Goal: Task Accomplishment & Management: Use online tool/utility

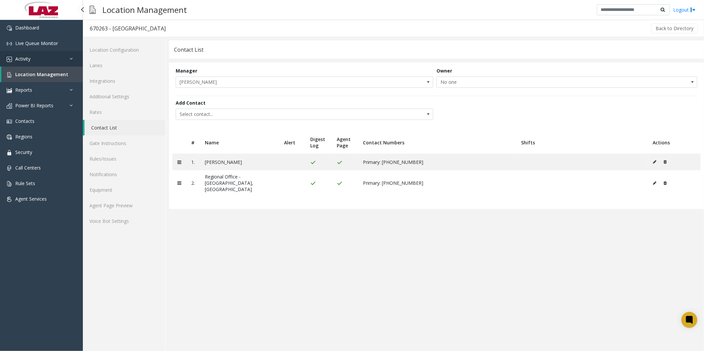
click at [34, 55] on link "Activity" at bounding box center [41, 59] width 83 height 16
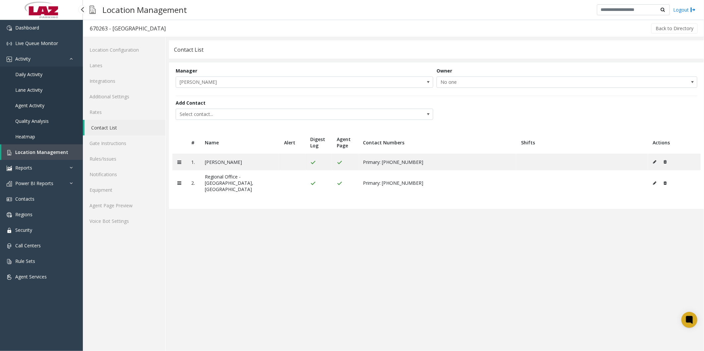
click at [31, 73] on span "Daily Activity" at bounding box center [28, 74] width 27 height 6
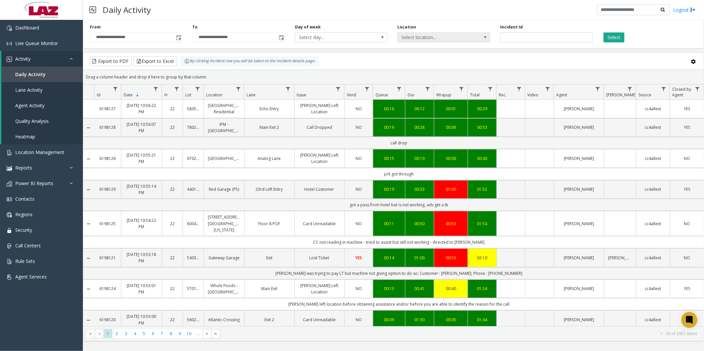
click at [442, 37] on span "Select location..." at bounding box center [435, 37] width 74 height 9
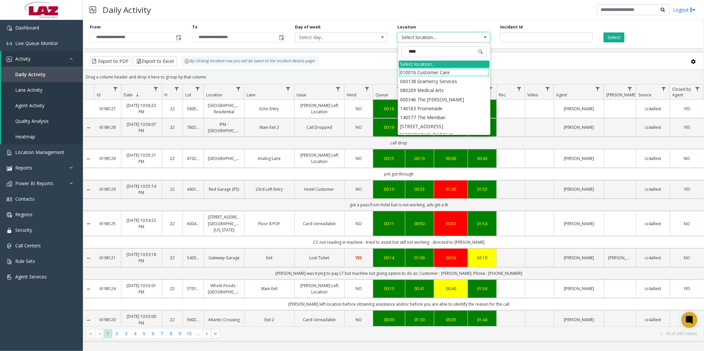
type input "*****"
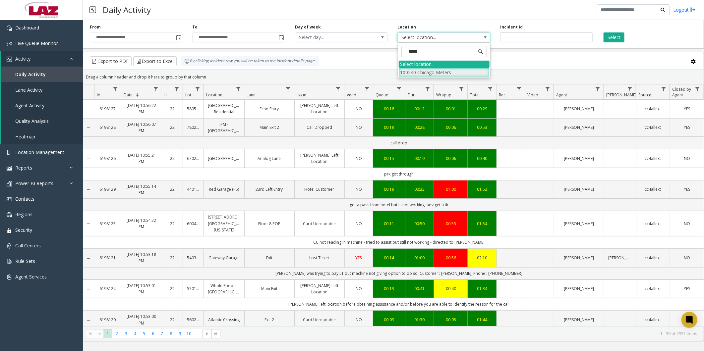
click at [405, 72] on li "100240 Chicago Meters" at bounding box center [444, 72] width 91 height 9
click at [615, 37] on button "Select" at bounding box center [613, 37] width 21 height 10
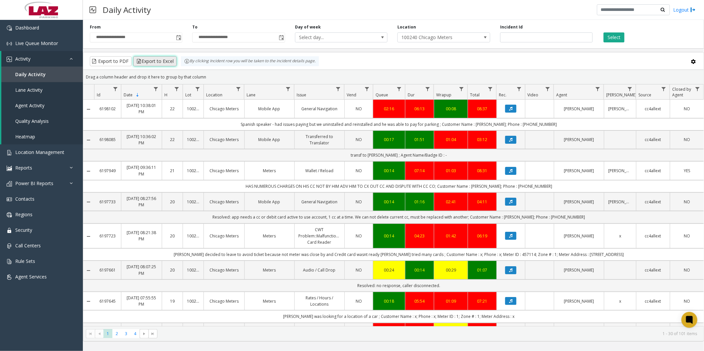
click at [148, 59] on button "Export to Excel" at bounding box center [154, 61] width 43 height 10
click at [29, 148] on link "Location Management" at bounding box center [41, 152] width 83 height 16
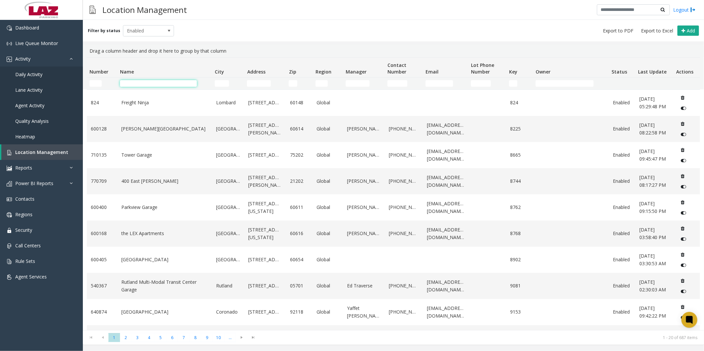
click at [178, 84] on input "Name Filter" at bounding box center [158, 83] width 77 height 7
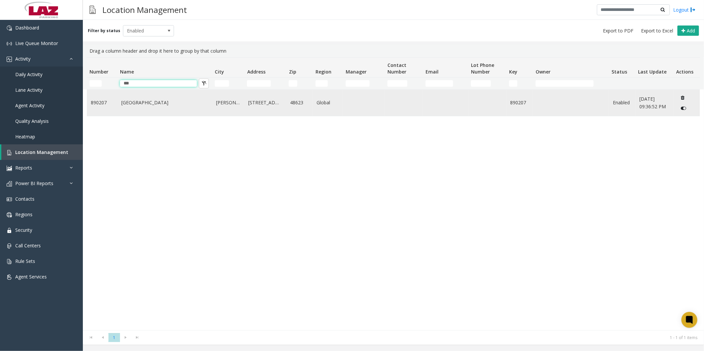
type input "***"
click at [145, 105] on link "[GEOGRAPHIC_DATA]" at bounding box center [164, 102] width 87 height 7
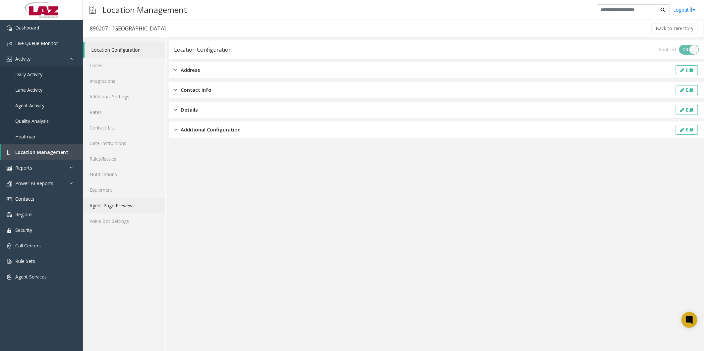
click at [116, 203] on link "Agent Page Preview" at bounding box center [124, 206] width 83 height 16
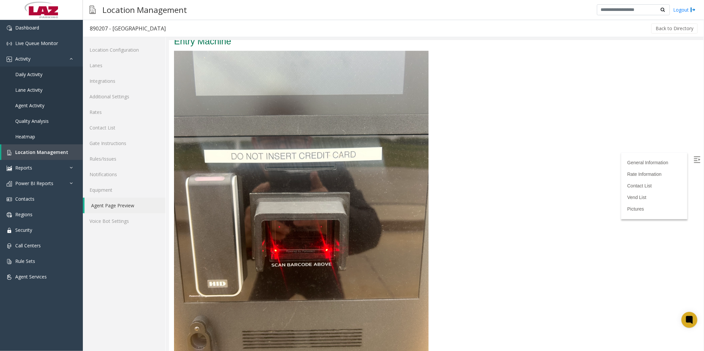
scroll to position [1033, 0]
